Goal: Transaction & Acquisition: Purchase product/service

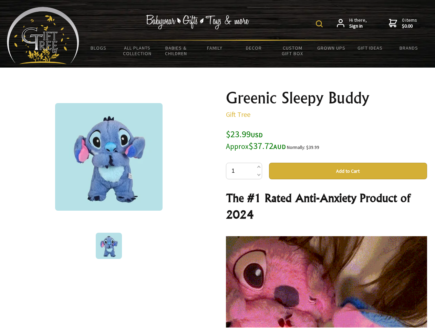
click at [320, 24] on img at bounding box center [319, 23] width 7 height 7
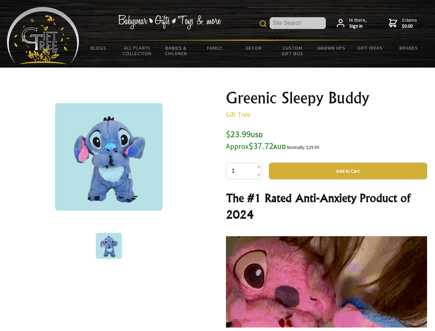
click at [109, 157] on img at bounding box center [109, 157] width 108 height 108
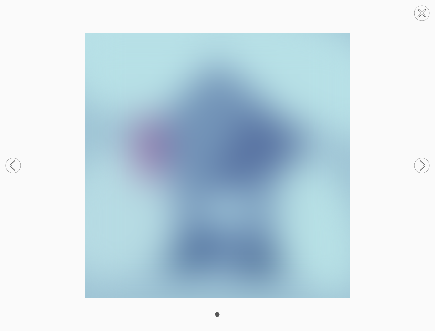
click at [348, 171] on img at bounding box center [217, 165] width 435 height 265
